Goal: Task Accomplishment & Management: Use online tool/utility

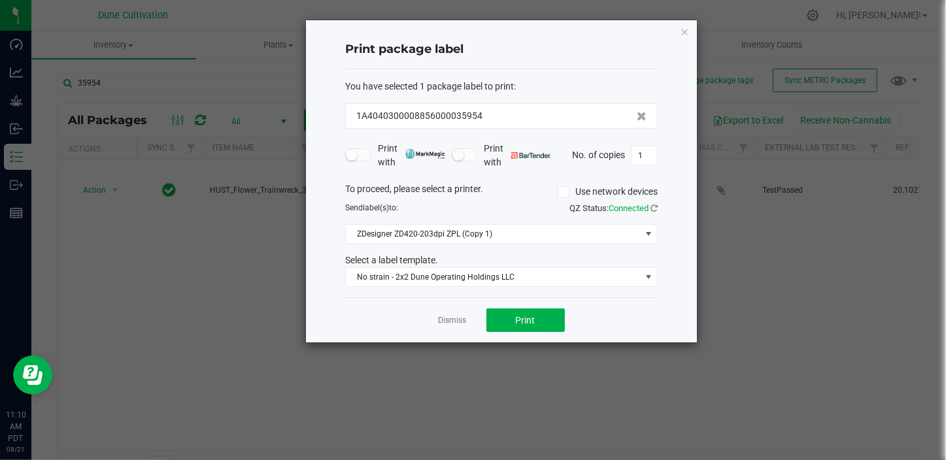
click at [150, 380] on ngb-modal-window "Print package label You have selected 1 package label to print : 1A404030000885…" at bounding box center [477, 230] width 955 height 460
click at [460, 318] on link "Dismiss" at bounding box center [453, 320] width 28 height 11
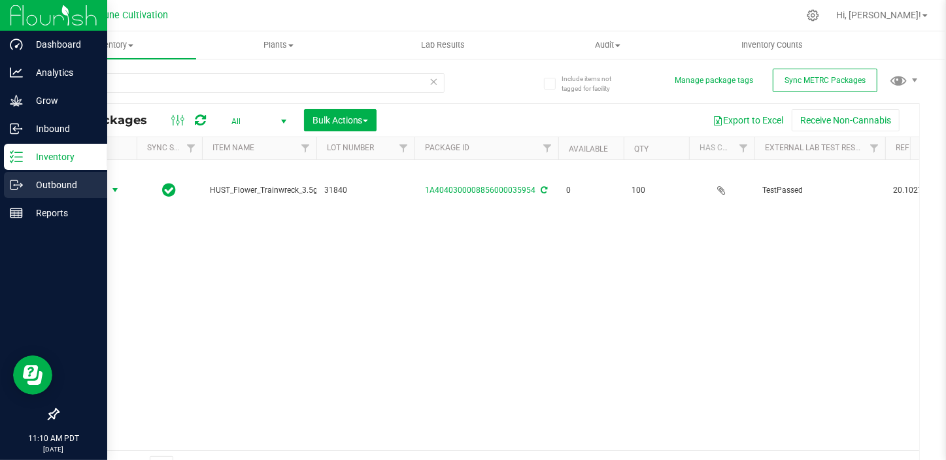
click at [63, 188] on p "Outbound" at bounding box center [62, 185] width 78 height 16
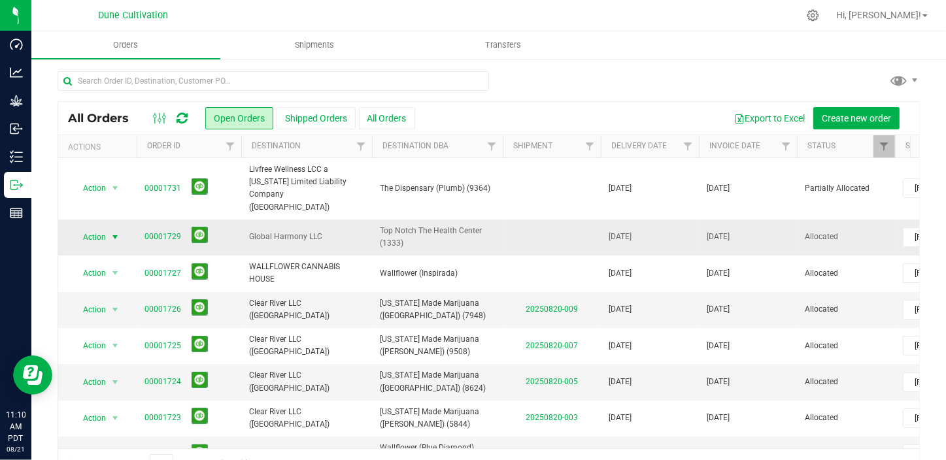
click at [116, 232] on span "select" at bounding box center [115, 237] width 10 height 10
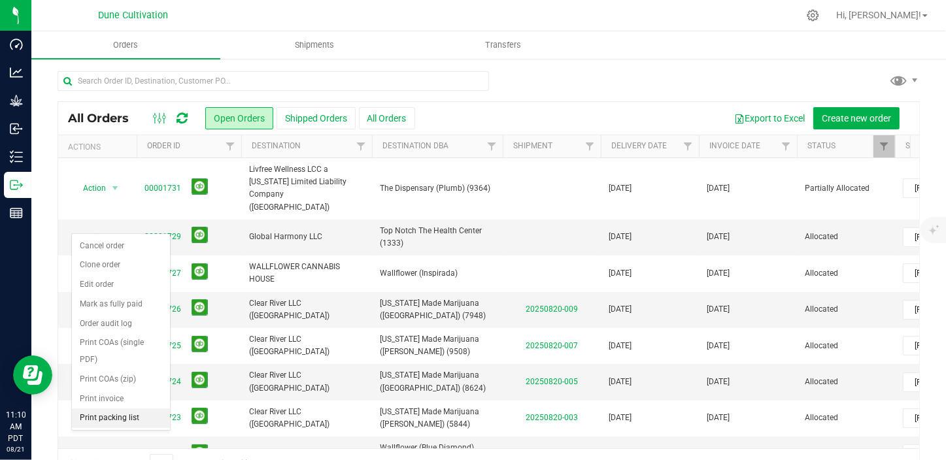
click at [110, 408] on li "Print packing list" at bounding box center [121, 418] width 98 height 20
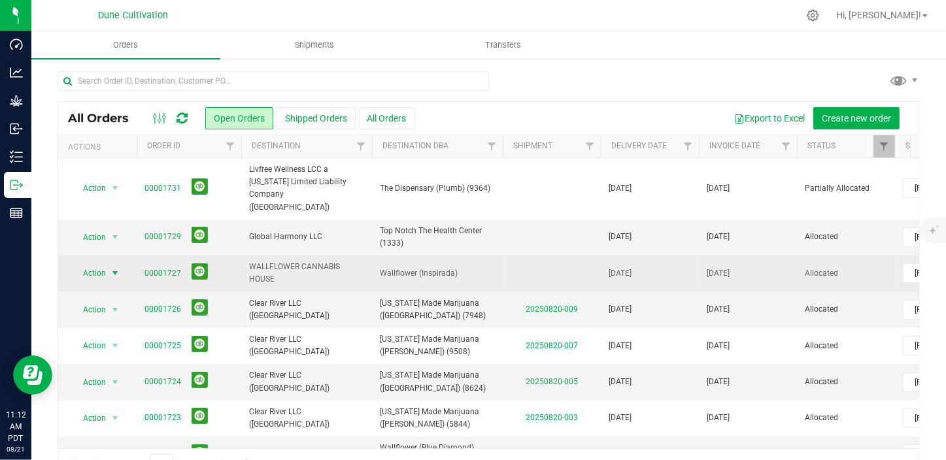
click at [111, 268] on span "select" at bounding box center [115, 273] width 10 height 10
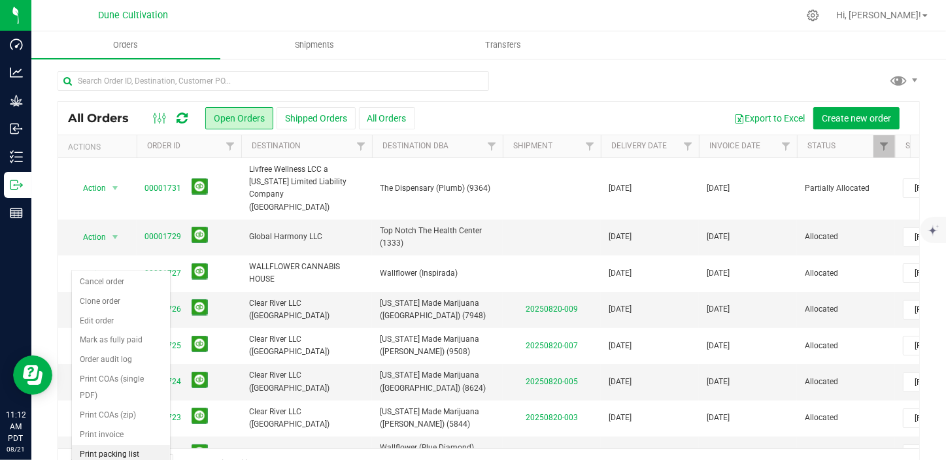
click at [130, 445] on li "Print packing list" at bounding box center [121, 455] width 98 height 20
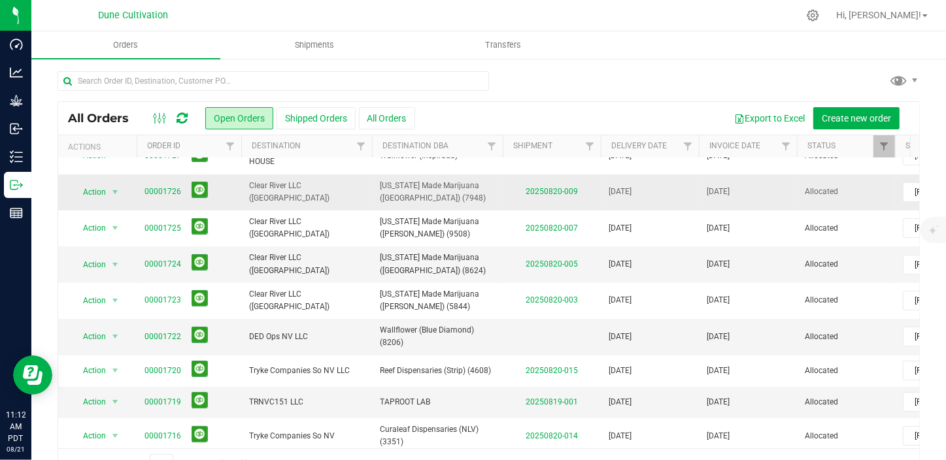
scroll to position [118, 0]
click at [116, 331] on span "select" at bounding box center [115, 336] width 10 height 10
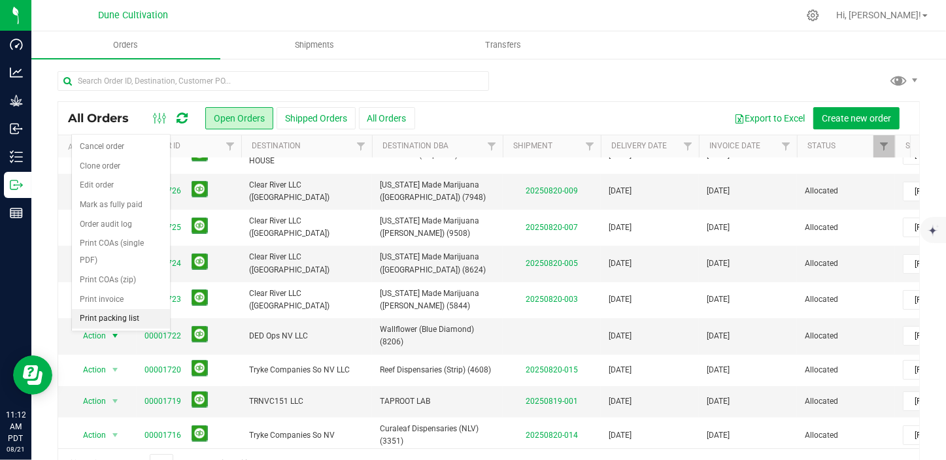
click at [124, 309] on li "Print packing list" at bounding box center [121, 319] width 98 height 20
